Goal: Task Accomplishment & Management: Use online tool/utility

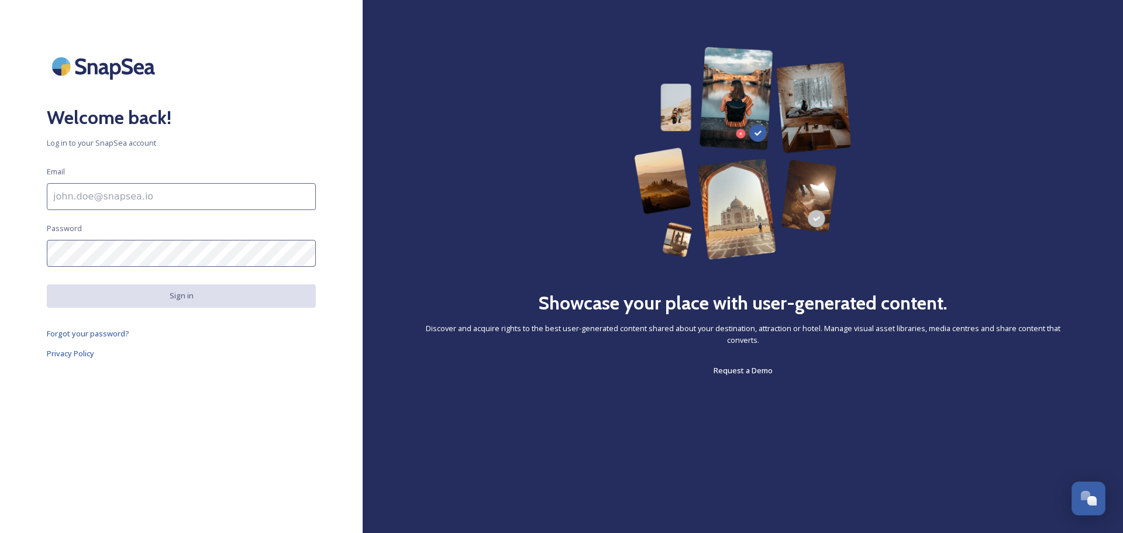
scroll to position [1047, 0]
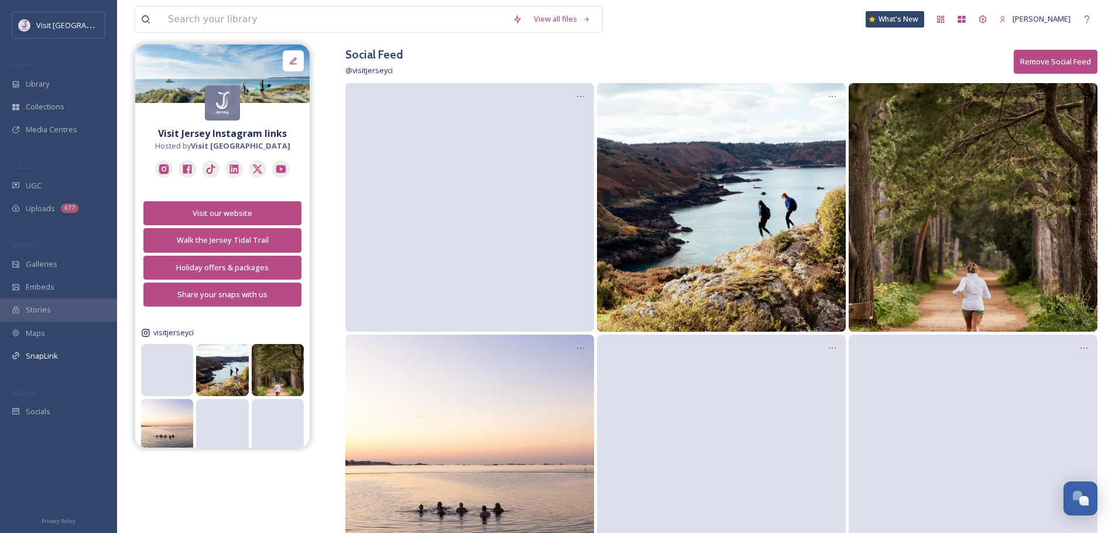
scroll to position [1047, 0]
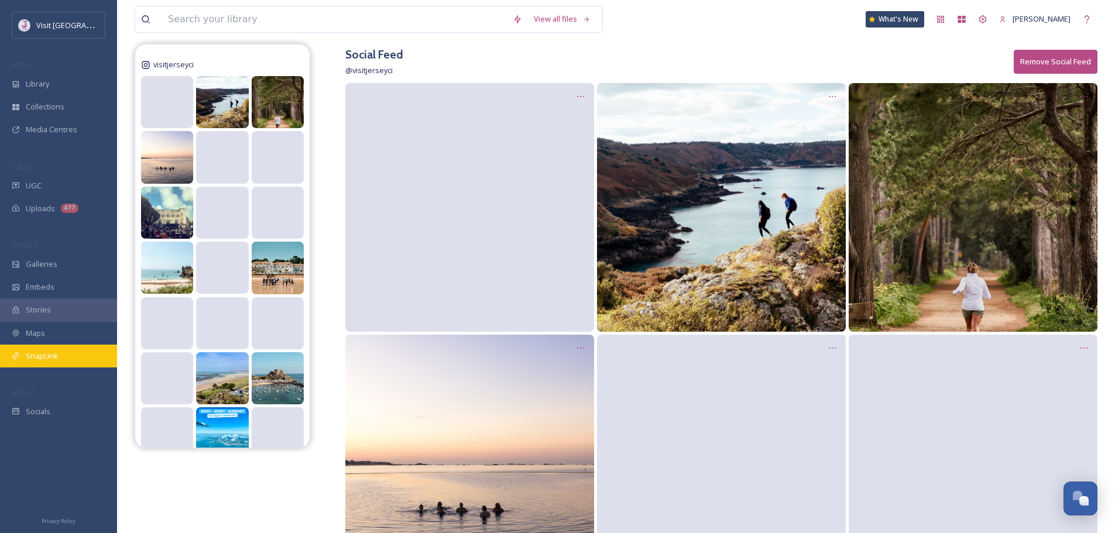
click at [41, 362] on div "SnapLink" at bounding box center [58, 356] width 117 height 23
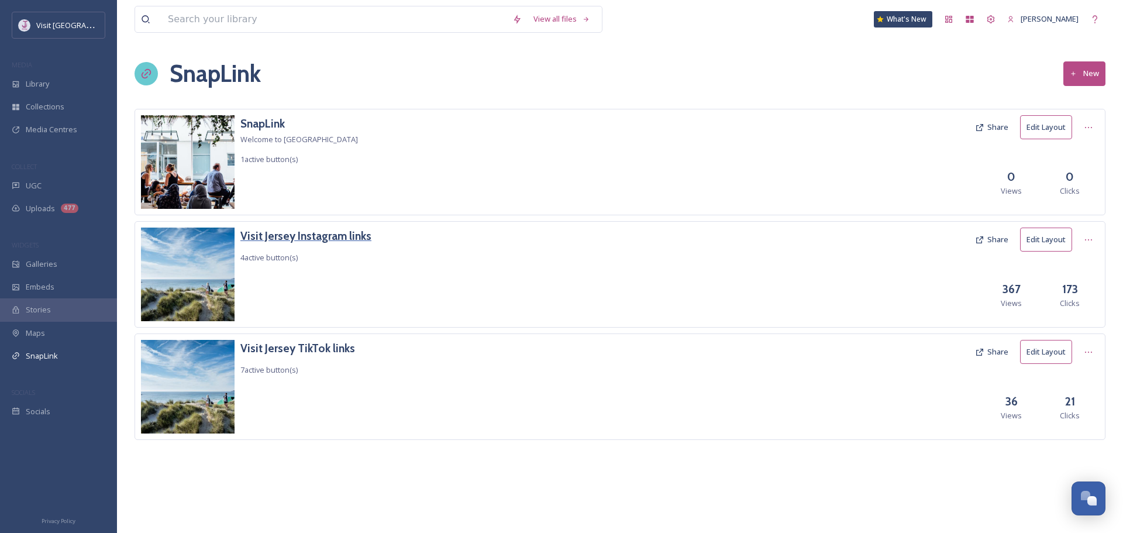
click at [314, 238] on h3 "Visit Jersey Instagram links" at bounding box center [305, 236] width 131 height 17
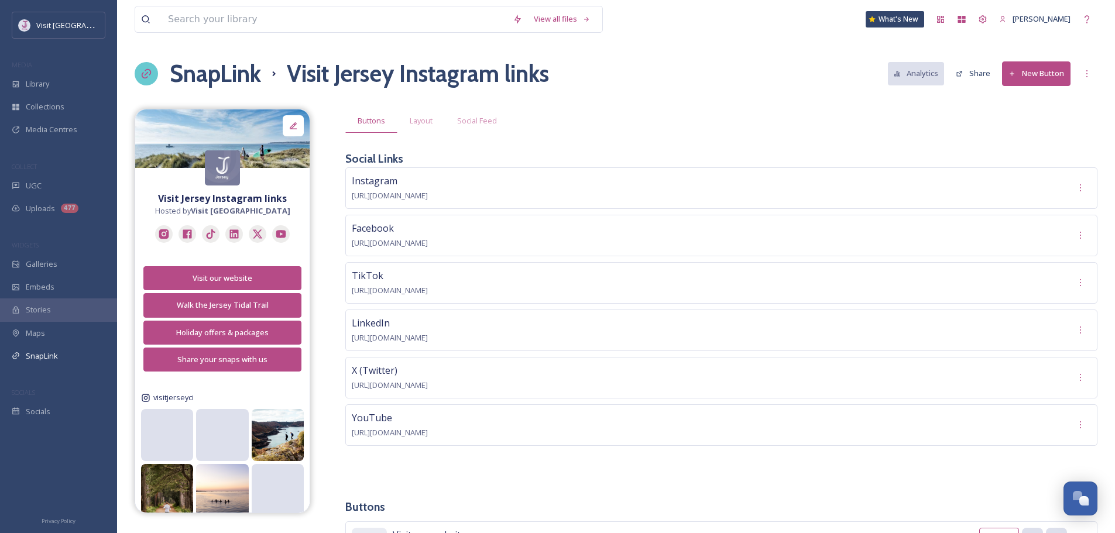
scroll to position [136, 0]
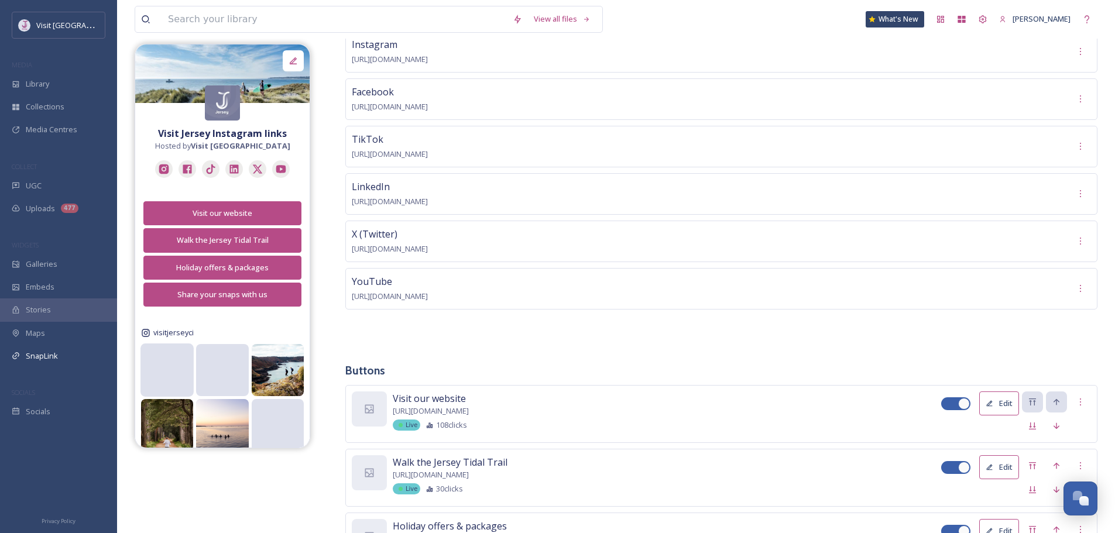
click at [177, 376] on video at bounding box center [166, 370] width 53 height 27
click at [166, 361] on video at bounding box center [166, 370] width 53 height 27
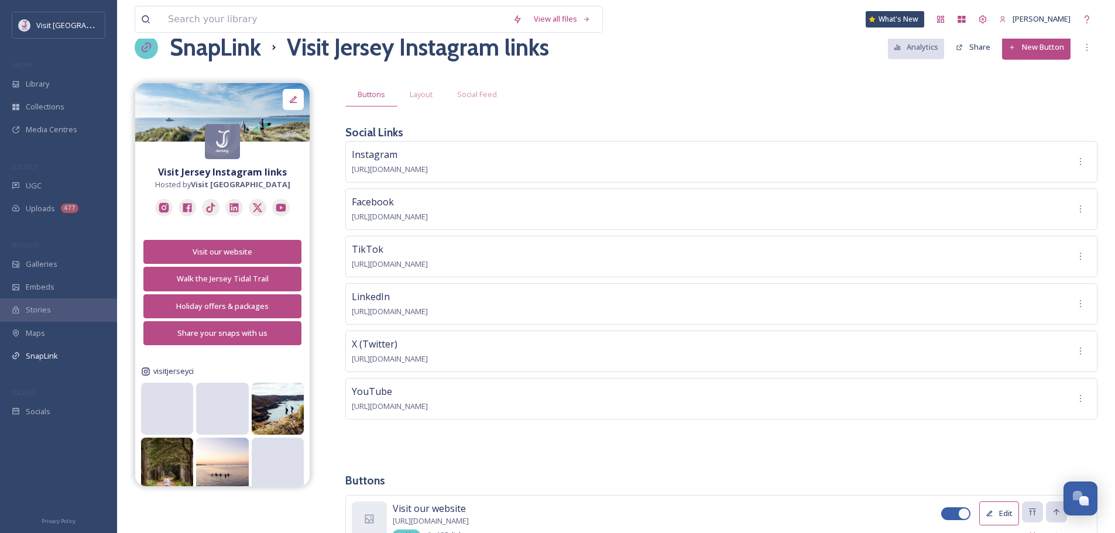
scroll to position [0, 0]
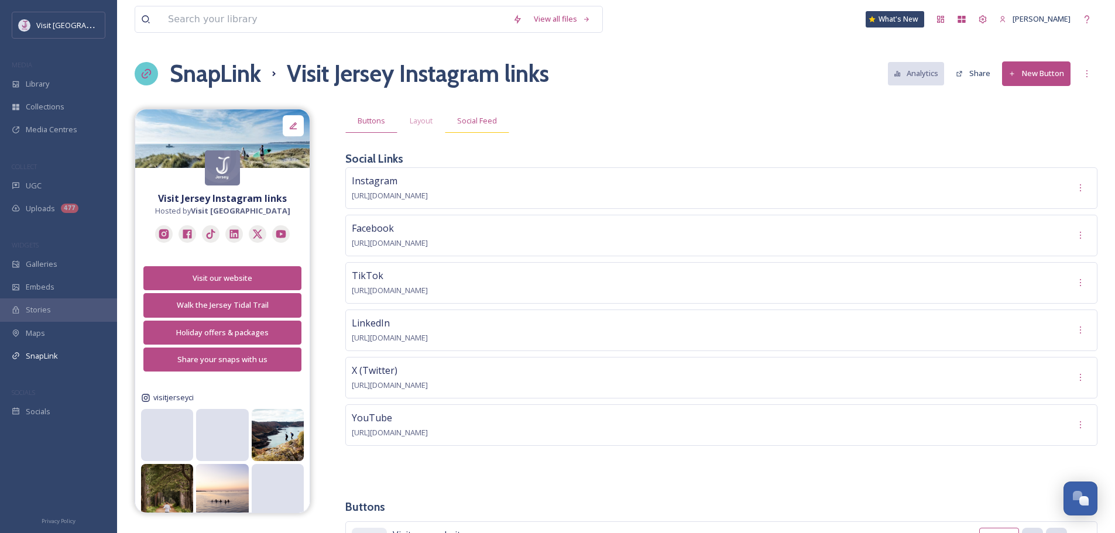
click at [473, 123] on span "Social Feed" at bounding box center [477, 120] width 40 height 11
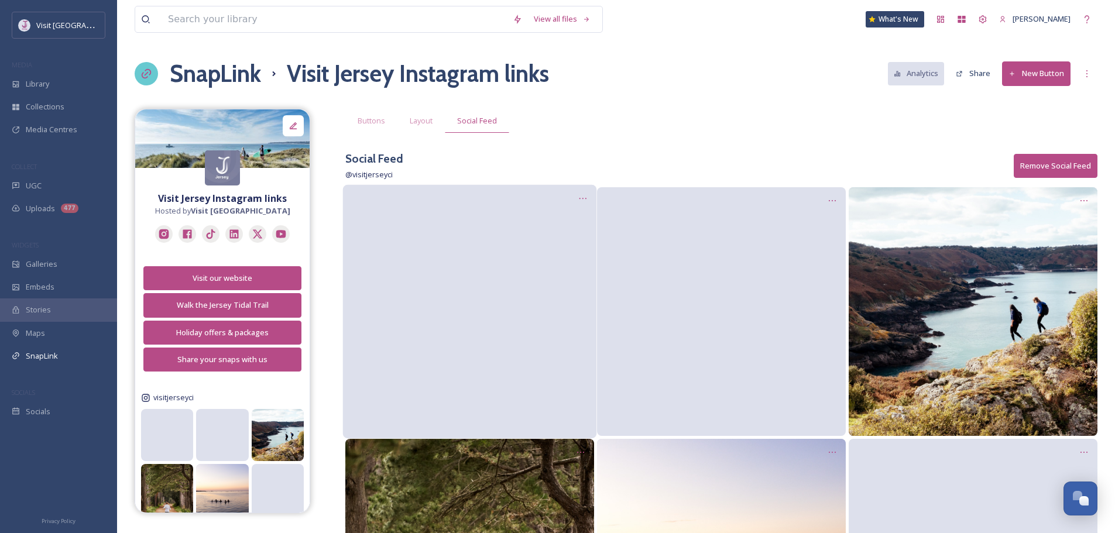
click at [444, 267] on video at bounding box center [469, 312] width 179 height 90
click at [576, 196] on div at bounding box center [583, 199] width 22 height 22
click at [564, 245] on span "Edit Post" at bounding box center [567, 248] width 31 height 12
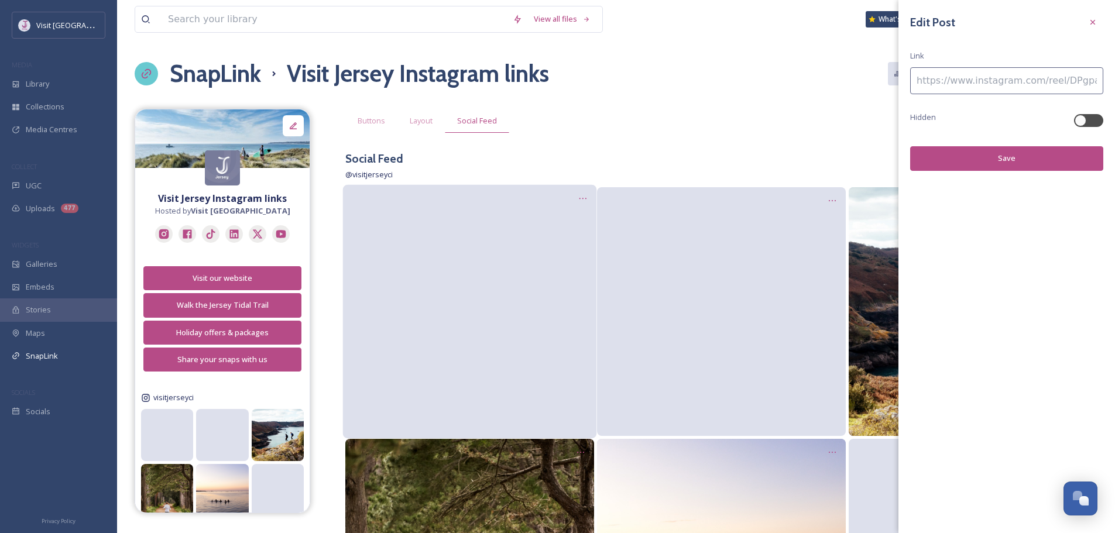
click at [968, 78] on input at bounding box center [1006, 80] width 193 height 27
paste input
paste input "[URL][DOMAIN_NAME]"
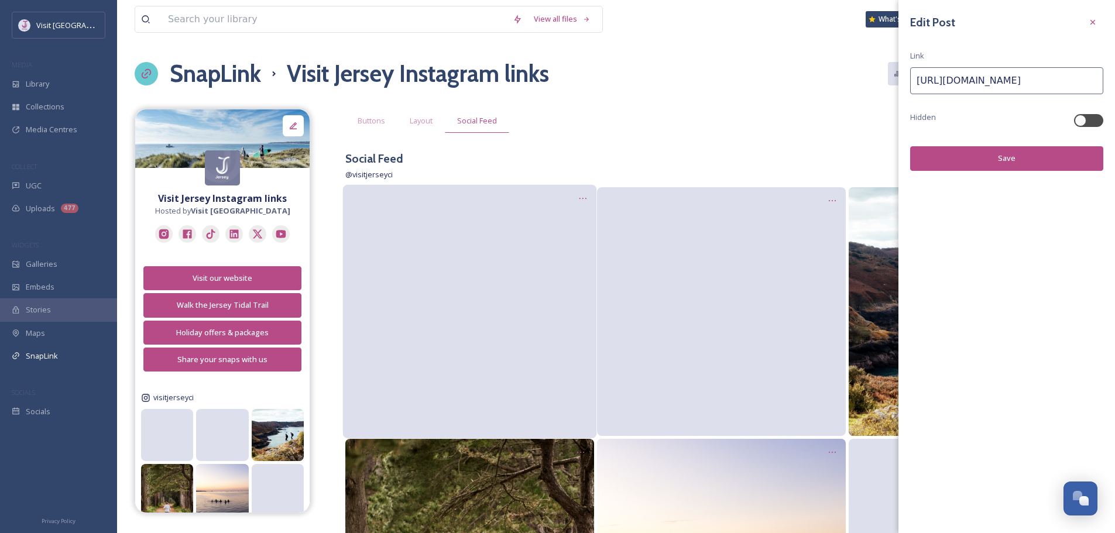
scroll to position [0, 64]
type input "[URL][DOMAIN_NAME]"
click at [1012, 159] on button "Save" at bounding box center [1006, 158] width 193 height 24
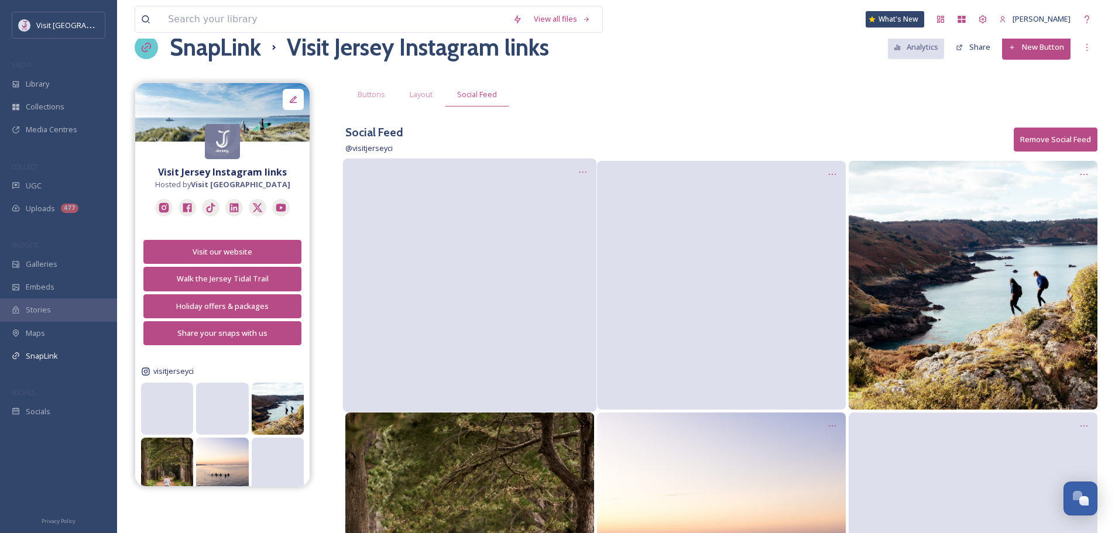
scroll to position [0, 0]
